Goal: Information Seeking & Learning: Learn about a topic

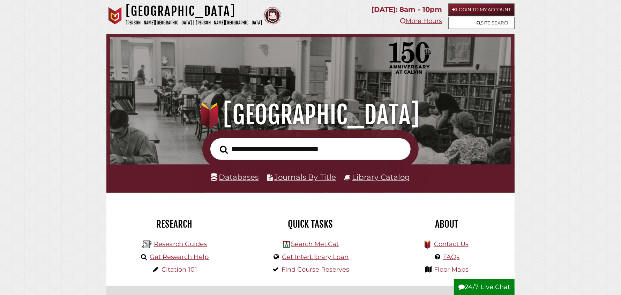
scroll to position [132, 398]
click at [189, 248] on link "Research Guides" at bounding box center [180, 244] width 53 height 8
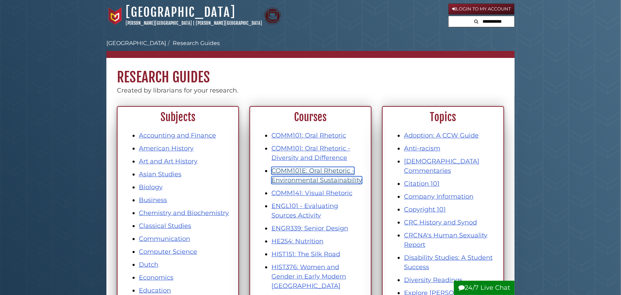
click at [306, 178] on link "COMM101E: Oral Rhetoric - Environmental Sustainability" at bounding box center [316, 175] width 91 height 17
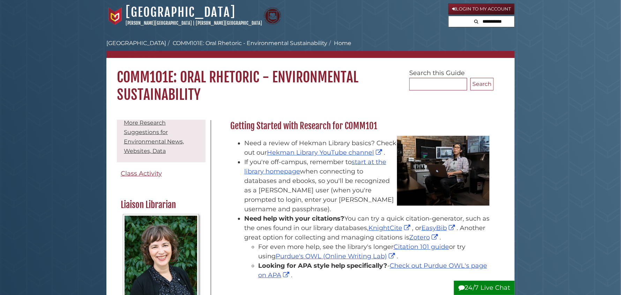
scroll to position [174, 0]
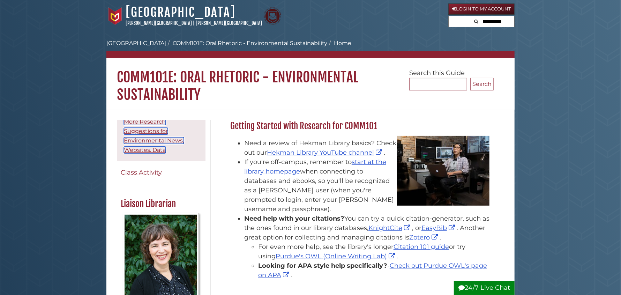
click at [136, 141] on link "More Research Suggestions for Environmental News, Websites, Data" at bounding box center [154, 135] width 60 height 35
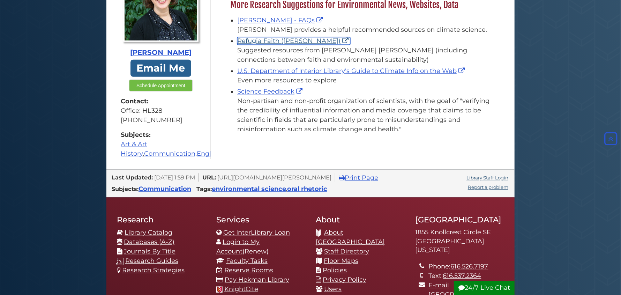
click at [295, 42] on link "Refugia Faith ([PERSON_NAME])" at bounding box center [293, 41] width 113 height 8
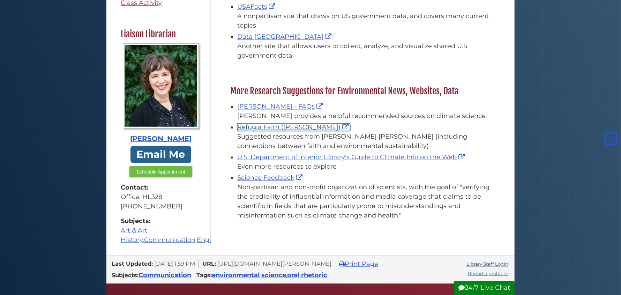
scroll to position [924, 0]
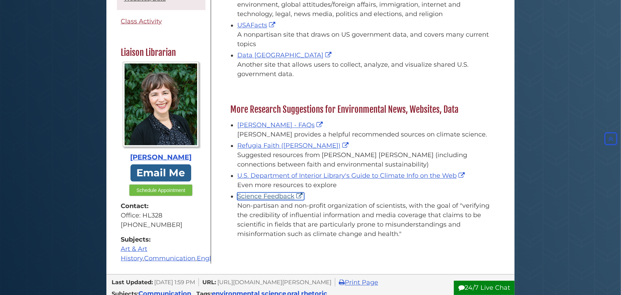
click at [279, 196] on link "Science Feedback" at bounding box center [270, 196] width 67 height 8
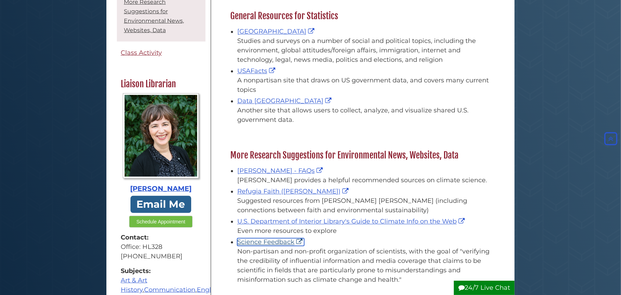
scroll to position [854, 0]
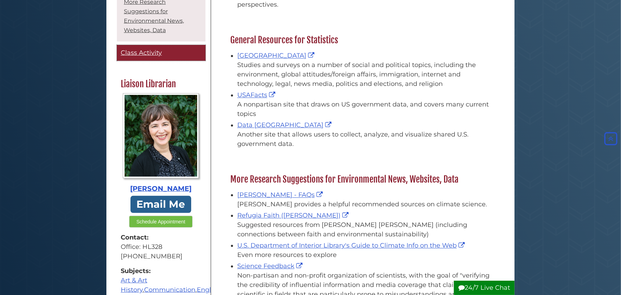
click at [145, 57] on span "Class Activity" at bounding box center [141, 53] width 41 height 8
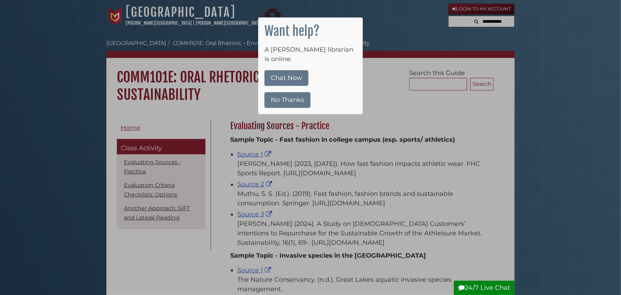
click at [286, 92] on button "No Thanks" at bounding box center [288, 100] width 46 height 16
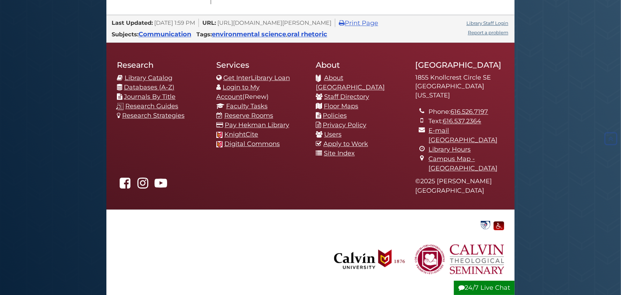
scroll to position [1046, 0]
click at [497, 26] on link "Library Staff Login" at bounding box center [488, 23] width 42 height 6
